Goal: Find specific page/section

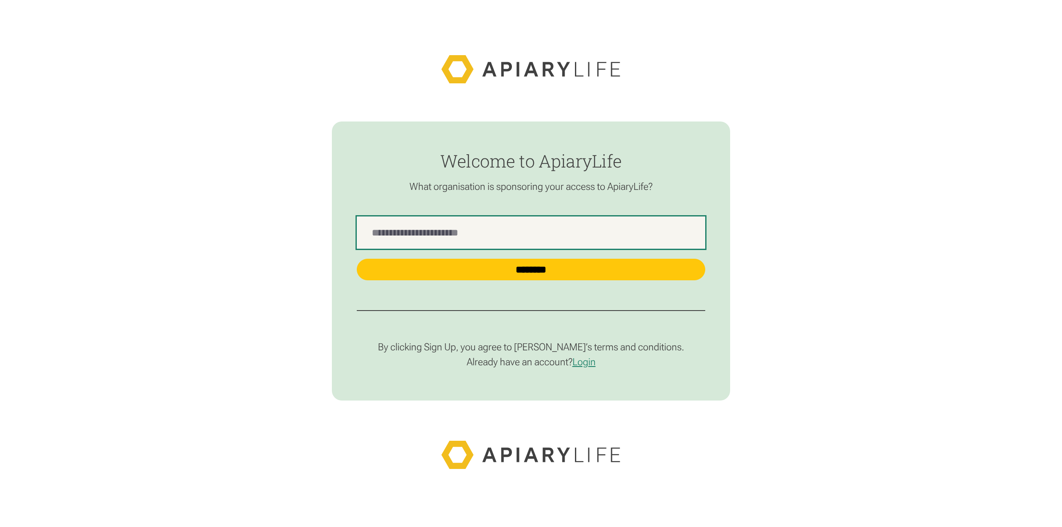
click at [401, 226] on Name "find-employer" at bounding box center [531, 232] width 348 height 32
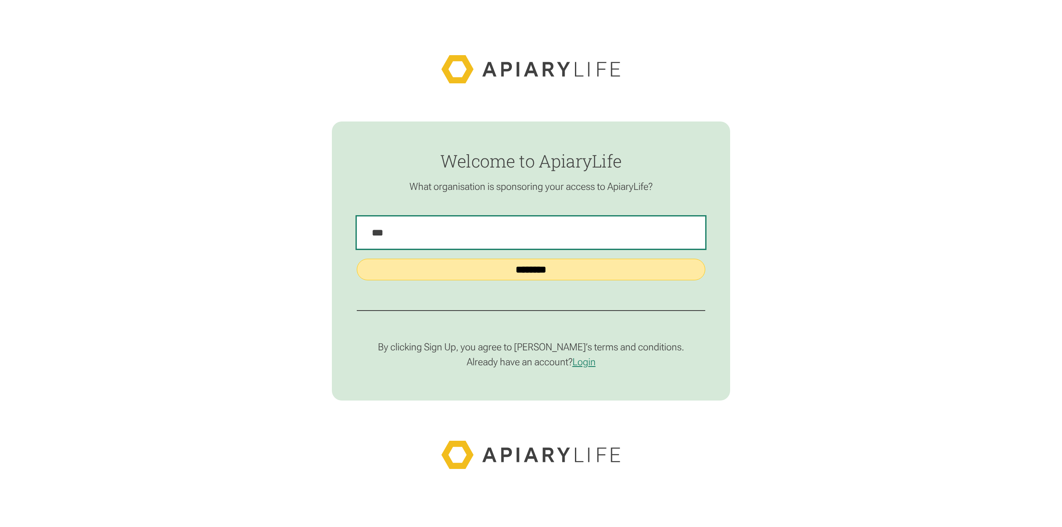
type Name "***"
click at [413, 271] on input "********" at bounding box center [531, 270] width 348 height 22
